Goal: Task Accomplishment & Management: Manage account settings

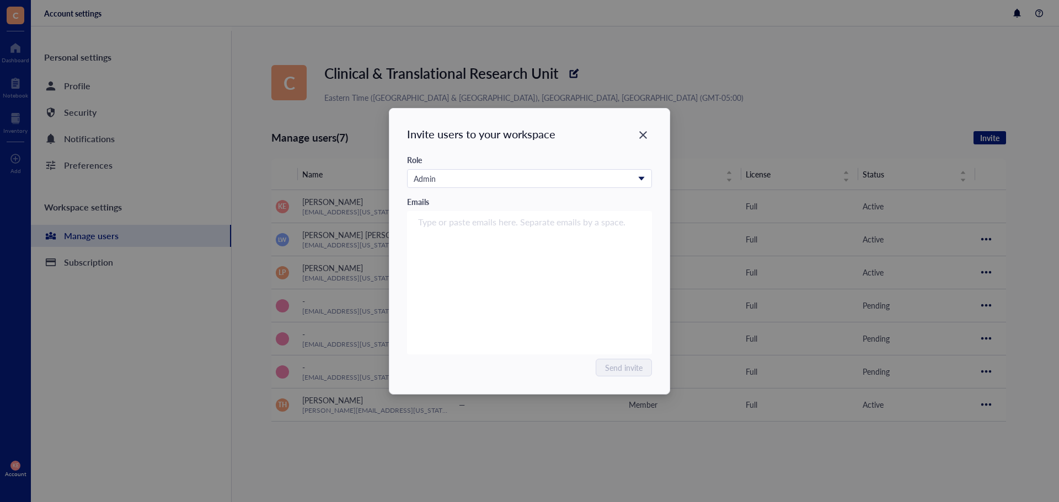
drag, startPoint x: 643, startPoint y: 138, endPoint x: 600, endPoint y: 137, distance: 43.0
click at [643, 138] on icon "Close" at bounding box center [643, 135] width 10 height 10
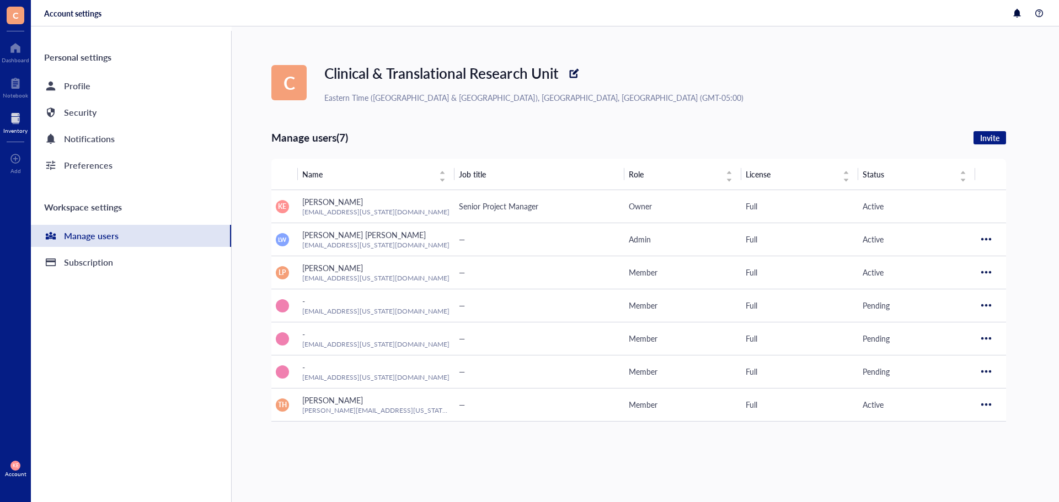
click at [6, 124] on div at bounding box center [15, 119] width 24 height 18
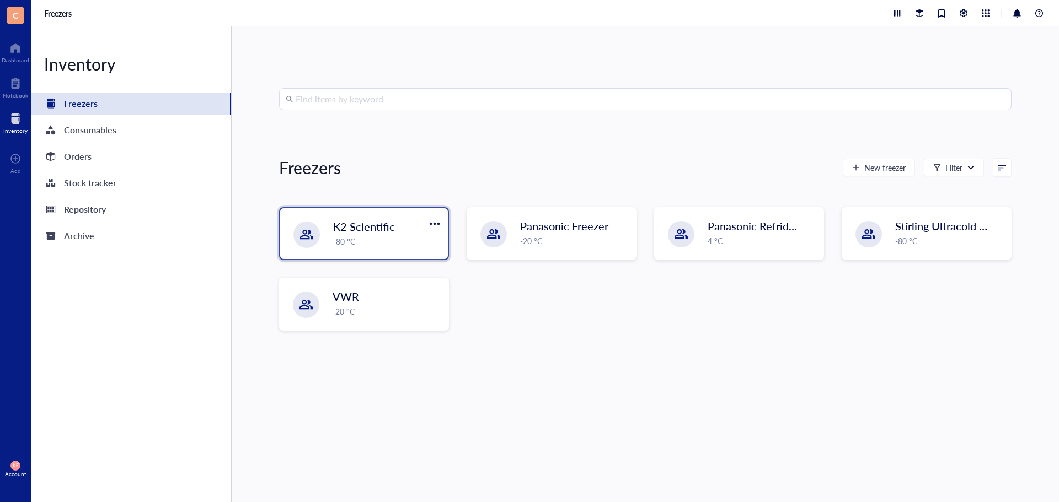
click at [426, 250] on div "K2 Scientific -80 °C" at bounding box center [364, 233] width 168 height 51
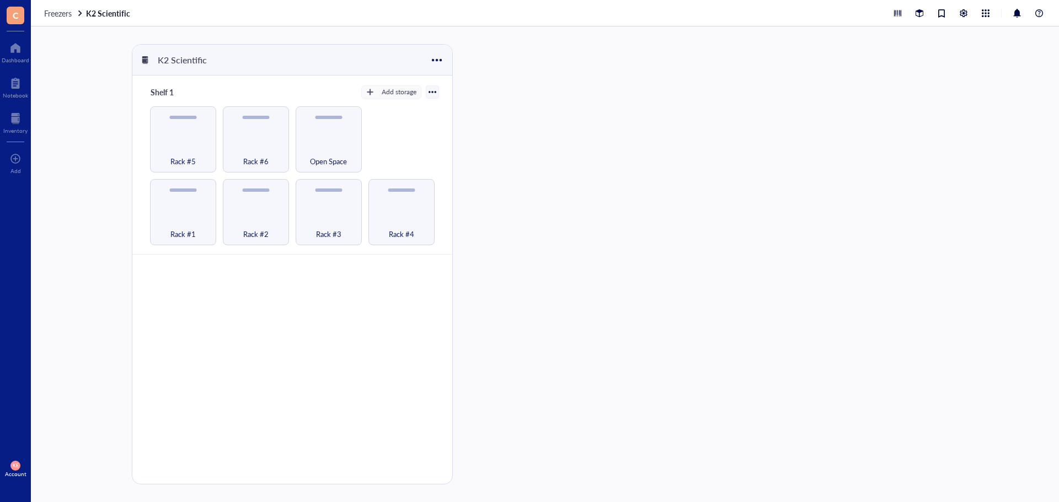
click at [437, 95] on div at bounding box center [432, 91] width 13 height 13
click at [437, 64] on div at bounding box center [436, 60] width 16 height 16
click at [440, 96] on div "Settings" at bounding box center [451, 97] width 27 height 10
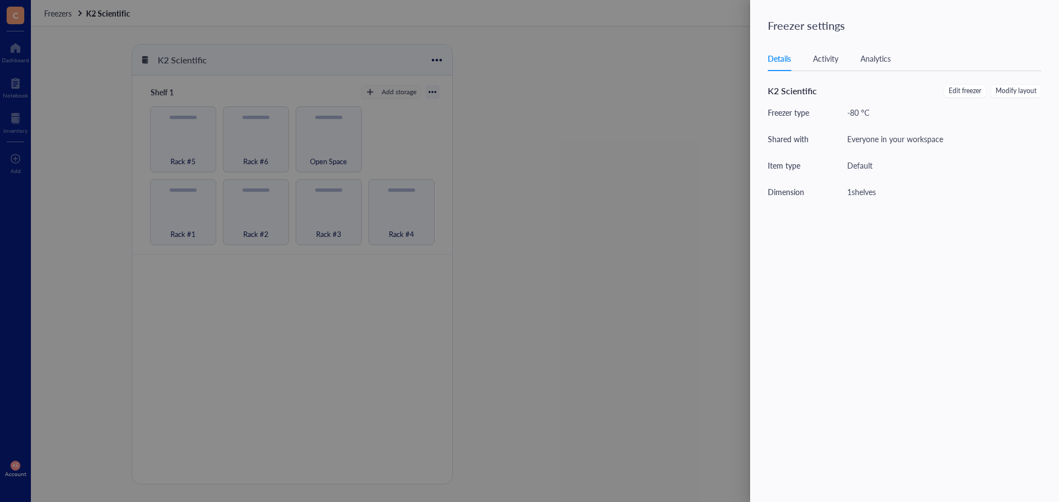
click at [823, 66] on div "Details Activity Analytics" at bounding box center [903, 58] width 273 height 25
click at [876, 52] on div "Details Activity Analytics" at bounding box center [903, 58] width 273 height 25
click at [965, 93] on span "Edit freezer" at bounding box center [964, 91] width 33 height 10
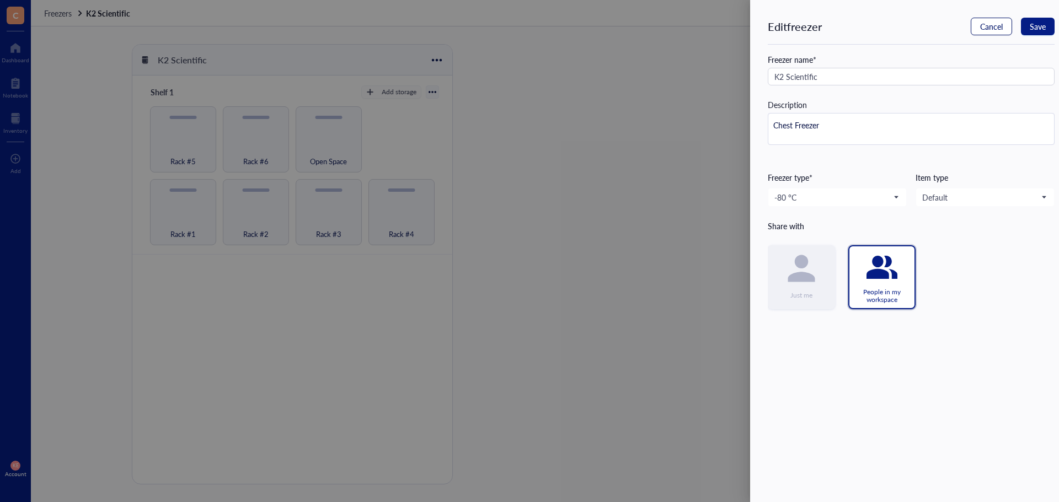
click at [983, 25] on span "Cancel" at bounding box center [991, 26] width 23 height 9
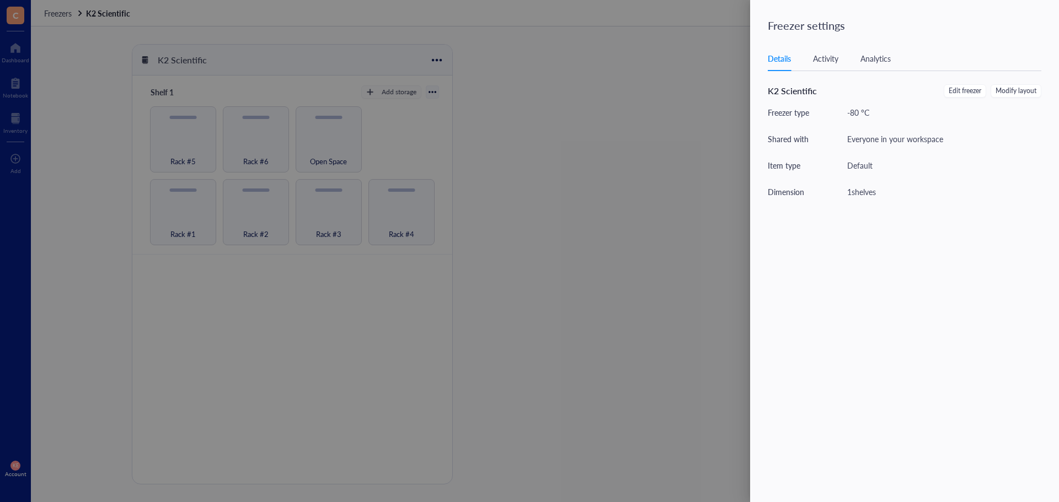
click at [665, 44] on div at bounding box center [529, 251] width 1059 height 502
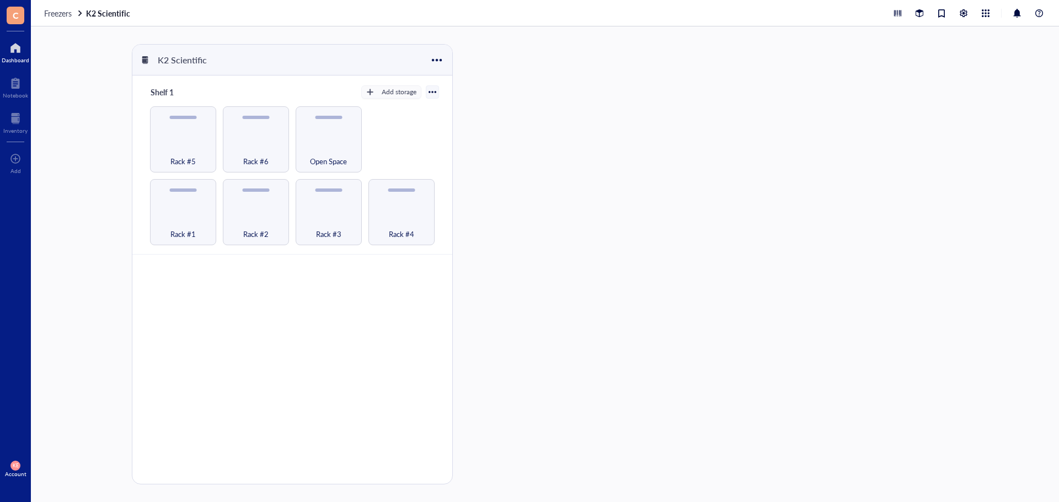
click at [24, 52] on div at bounding box center [16, 48] width 28 height 18
